Goal: Understand process/instructions

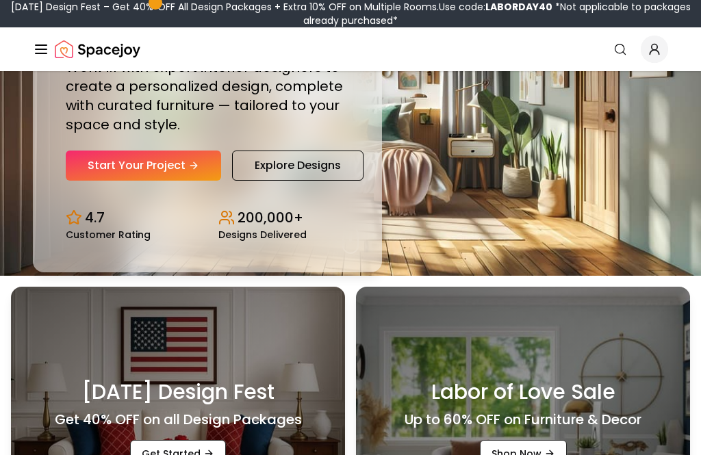
scroll to position [173, 0]
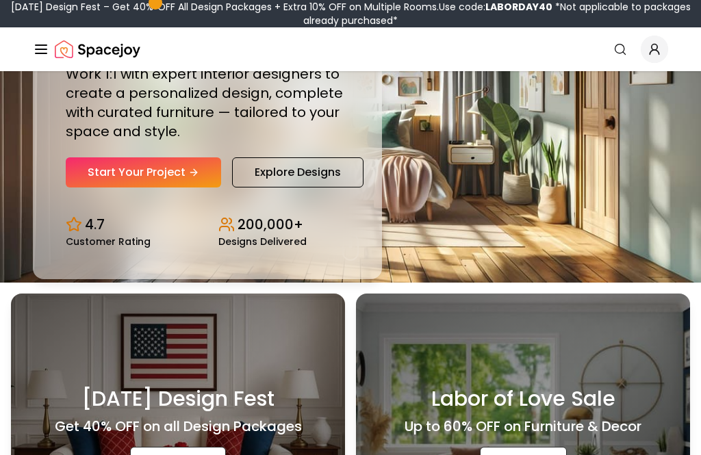
click at [104, 188] on link "Start Your Project" at bounding box center [143, 173] width 155 height 30
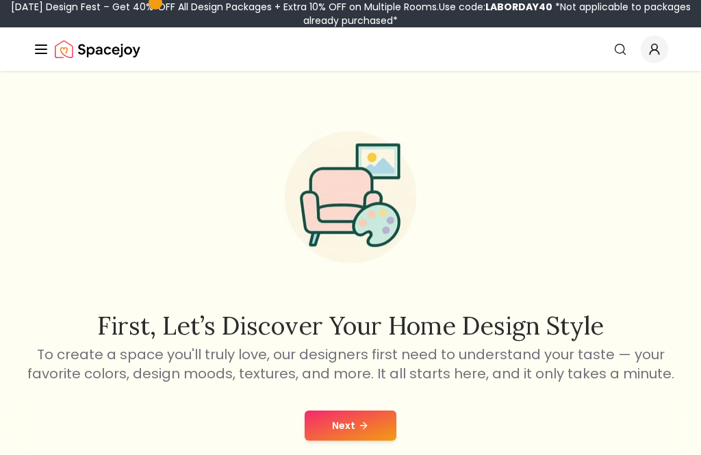
click at [372, 438] on button "Next" at bounding box center [351, 426] width 92 height 30
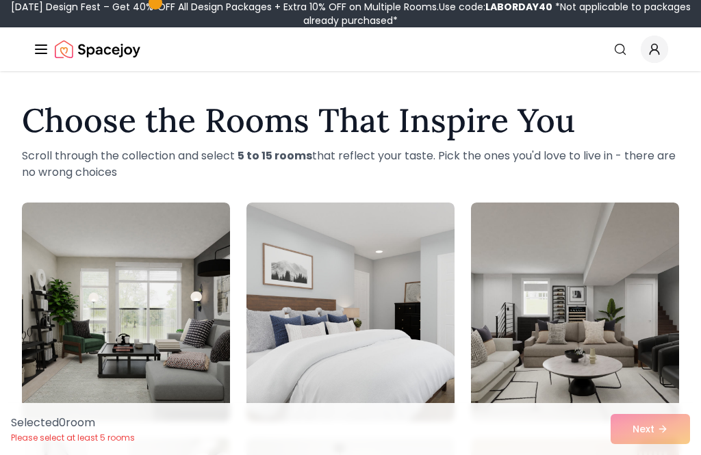
click at [42, 41] on icon "Global" at bounding box center [41, 49] width 16 height 16
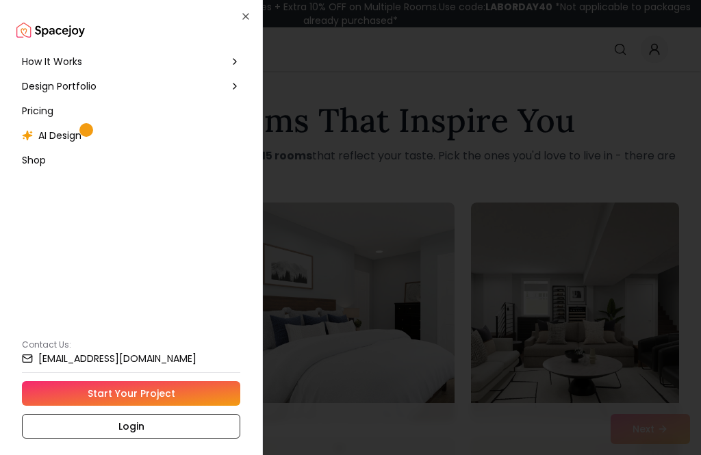
click at [33, 52] on div "How It Works" at bounding box center [130, 61] width 229 height 25
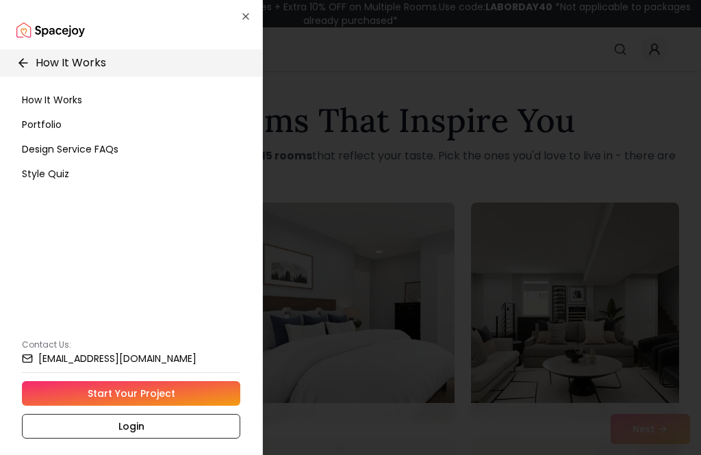
click at [245, 25] on h2 at bounding box center [130, 29] width 229 height 27
click at [12, 66] on div "How It Works" at bounding box center [131, 62] width 284 height 27
